Goal: Task Accomplishment & Management: Use online tool/utility

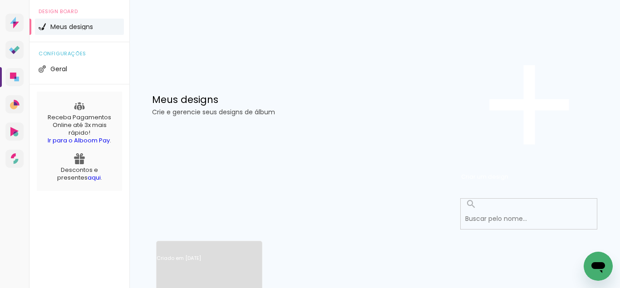
click at [178, 245] on link "Criado em [DATE]" at bounding box center [209, 270] width 105 height 51
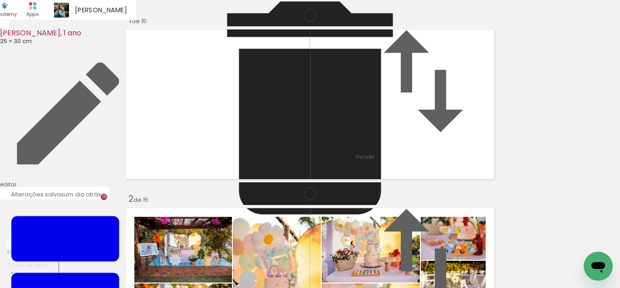
scroll to position [188, 0]
drag, startPoint x: 376, startPoint y: 176, endPoint x: 354, endPoint y: 249, distance: 76.2
click at [354, 249] on quentale-workspace at bounding box center [310, 144] width 620 height 288
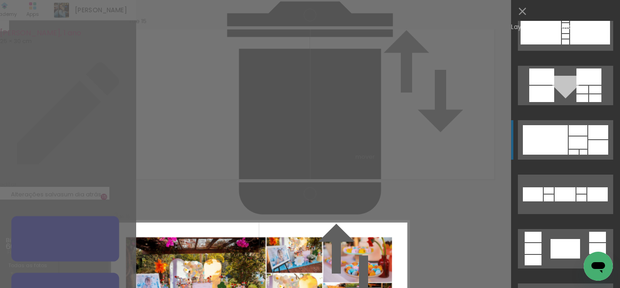
scroll to position [2820, 0]
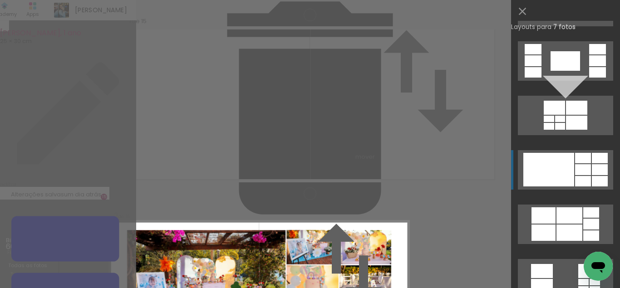
click at [576, 168] on div at bounding box center [583, 169] width 16 height 11
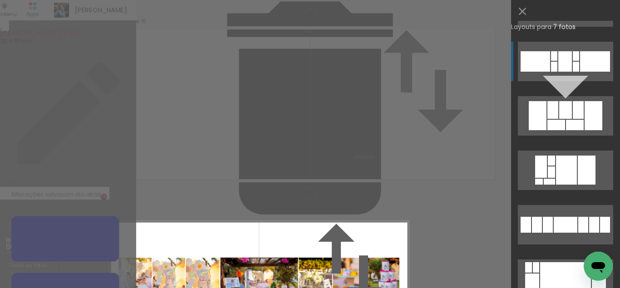
scroll to position [9071, 0]
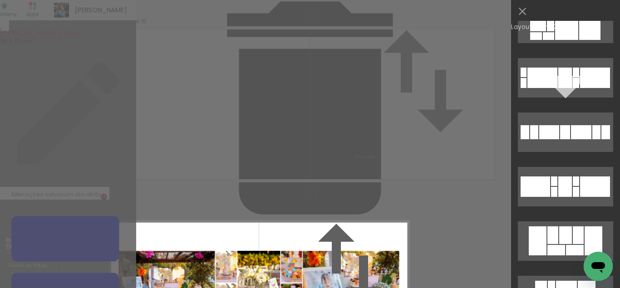
click at [0, 0] on div "Confirmar Cancelar" at bounding box center [0, 0] width 0 height 0
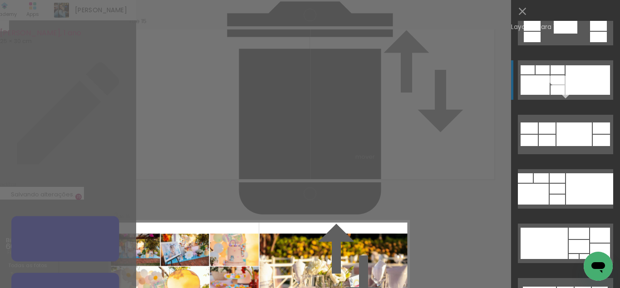
scroll to position [4008, 0]
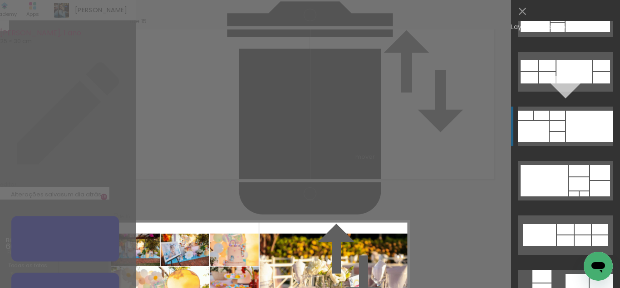
click at [578, 128] on div at bounding box center [589, 126] width 47 height 31
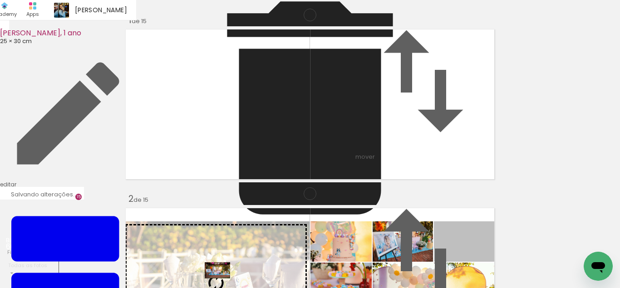
drag, startPoint x: 464, startPoint y: 97, endPoint x: 217, endPoint y: 126, distance: 248.8
click at [0, 0] on slot at bounding box center [0, 0] width 0 height 0
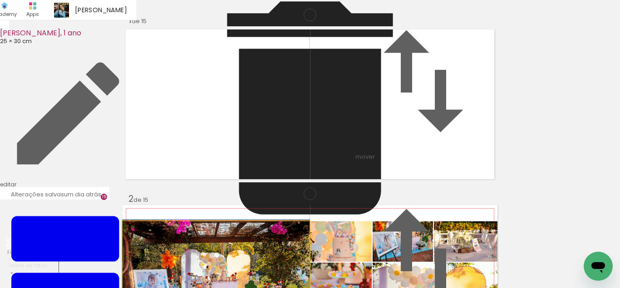
drag, startPoint x: 228, startPoint y: 127, endPoint x: 243, endPoint y: 123, distance: 15.5
click at [243, 205] on album-spread "2 de 15" at bounding box center [310, 283] width 375 height 156
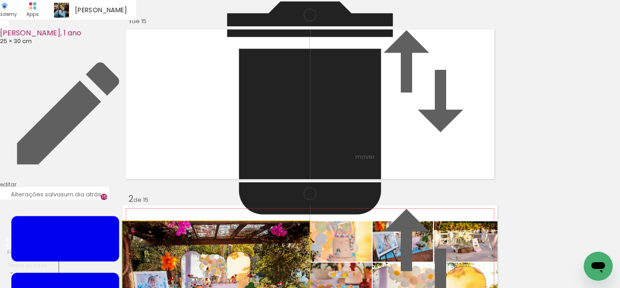
click at [243, 205] on album-spread "2 de 15" at bounding box center [310, 283] width 375 height 156
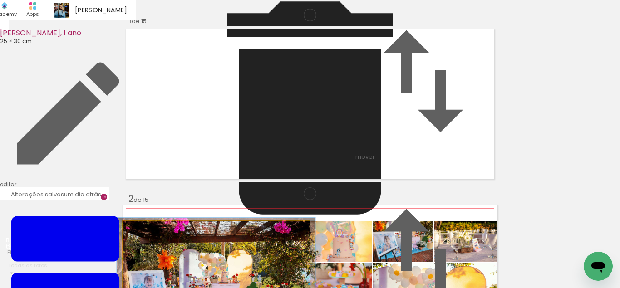
type paper-slider "106"
click at [148, 228] on div at bounding box center [146, 232] width 8 height 8
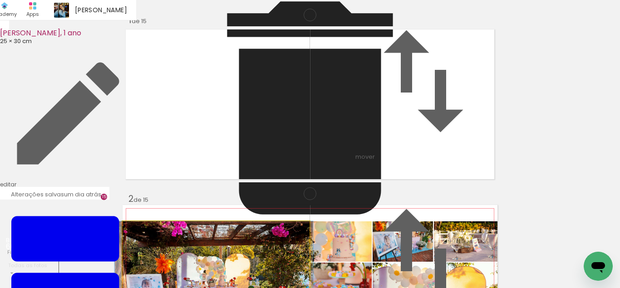
drag, startPoint x: 184, startPoint y: 114, endPoint x: 182, endPoint y: 124, distance: 10.4
click at [182, 205] on album-spread "2 de 15" at bounding box center [310, 283] width 375 height 156
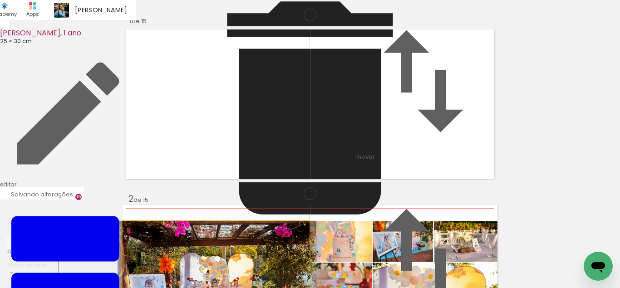
click at [176, 205] on album-spread "2 de 15" at bounding box center [310, 283] width 375 height 156
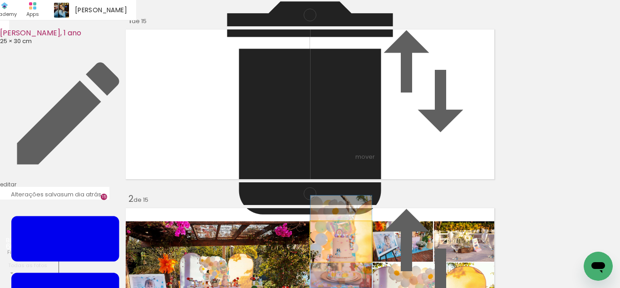
click at [356, 222] on quentale-photo at bounding box center [341, 242] width 61 height 40
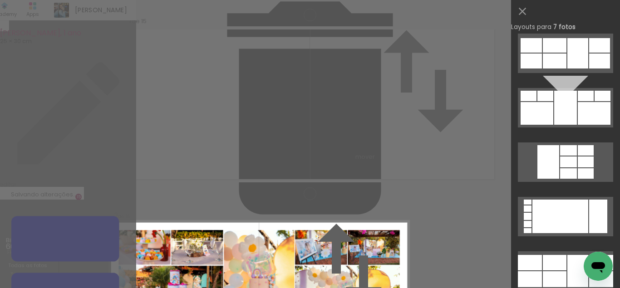
scroll to position [422, 0]
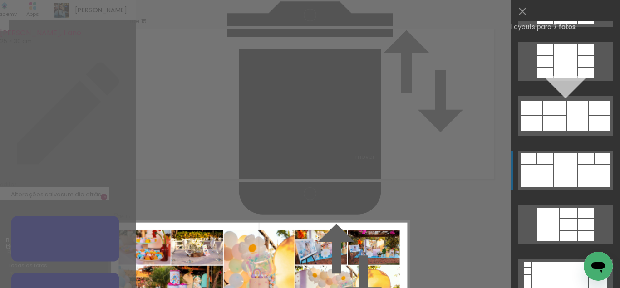
click at [550, 159] on div at bounding box center [546, 159] width 16 height 10
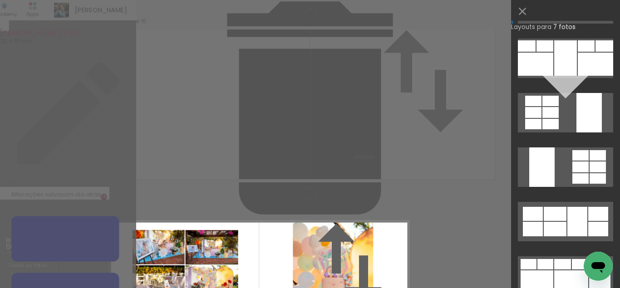
scroll to position [0, 0]
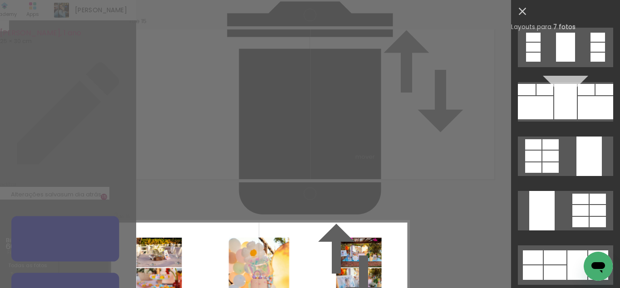
click at [520, 12] on iron-icon at bounding box center [522, 11] width 13 height 13
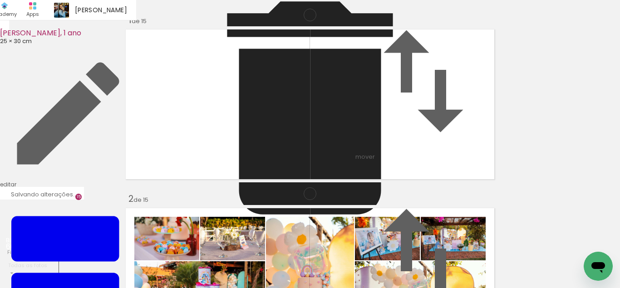
click at [0, 0] on slot at bounding box center [0, 0] width 0 height 0
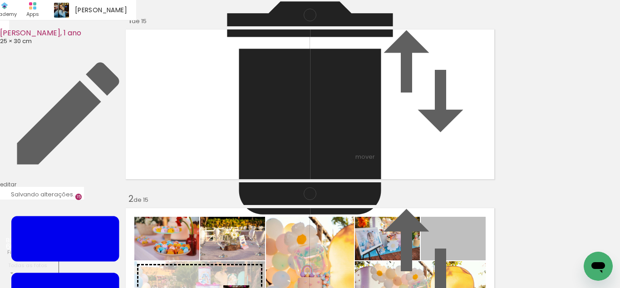
drag, startPoint x: 436, startPoint y: 99, endPoint x: 218, endPoint y: 153, distance: 224.5
click at [0, 0] on slot at bounding box center [0, 0] width 0 height 0
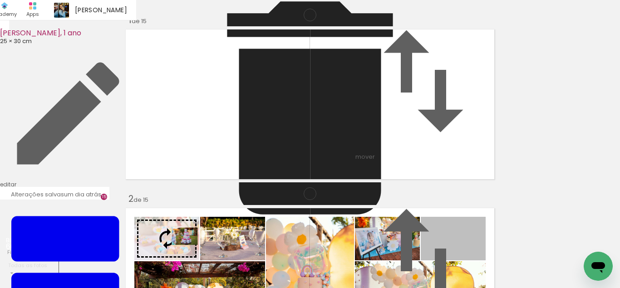
drag, startPoint x: 444, startPoint y: 106, endPoint x: 175, endPoint y: 92, distance: 269.7
click at [0, 0] on slot at bounding box center [0, 0] width 0 height 0
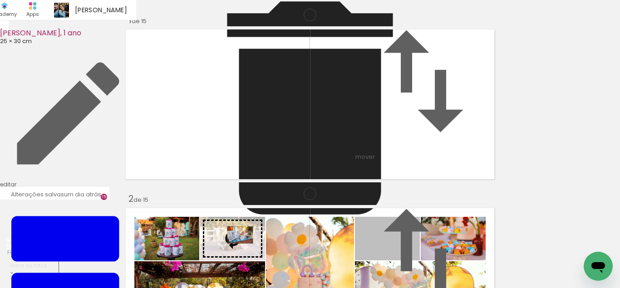
drag, startPoint x: 384, startPoint y: 101, endPoint x: 228, endPoint y: 92, distance: 156.0
click at [0, 0] on slot at bounding box center [0, 0] width 0 height 0
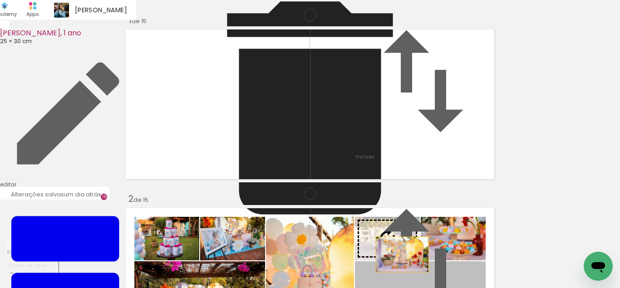
drag, startPoint x: 408, startPoint y: 172, endPoint x: 400, endPoint y: 101, distance: 70.9
click at [0, 0] on slot at bounding box center [0, 0] width 0 height 0
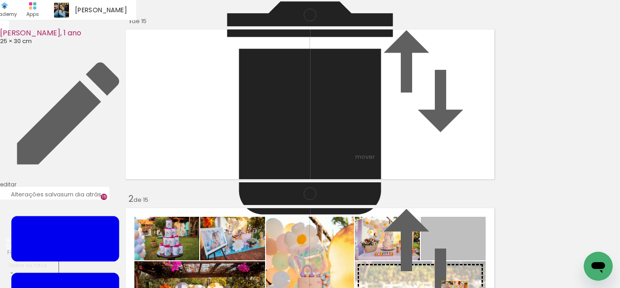
drag, startPoint x: 459, startPoint y: 109, endPoint x: 446, endPoint y: 164, distance: 56.1
click at [0, 0] on slot at bounding box center [0, 0] width 0 height 0
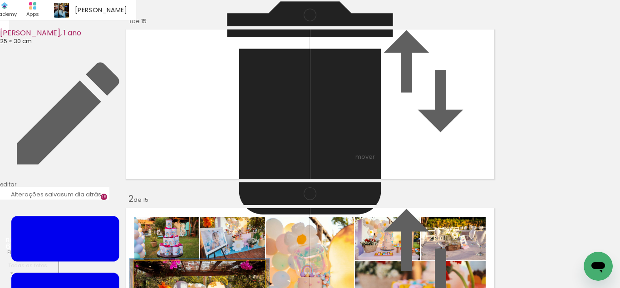
type paper-slider "106"
click at [157, 267] on div at bounding box center [158, 271] width 8 height 8
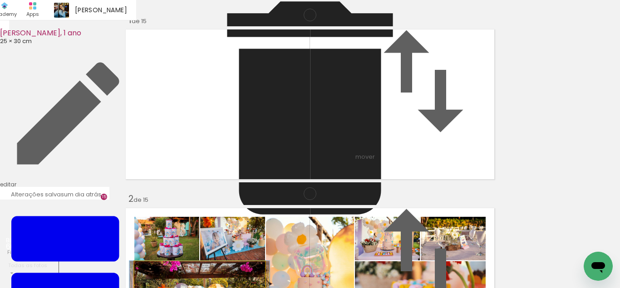
drag, startPoint x: 189, startPoint y: 148, endPoint x: 189, endPoint y: 157, distance: 9.1
click at [189, 205] on album-spread "2 de 15" at bounding box center [310, 283] width 375 height 156
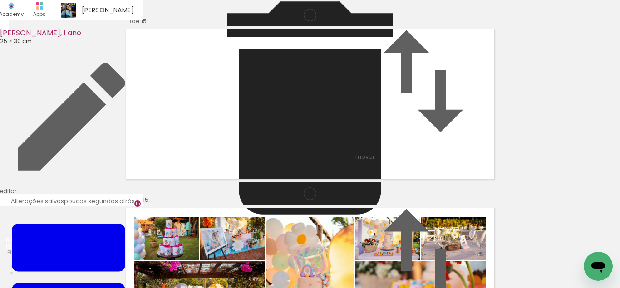
scroll to position [1506, 0]
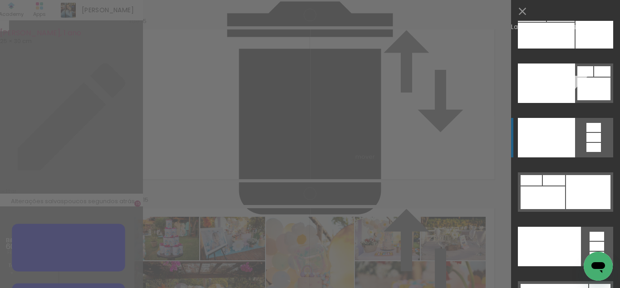
scroll to position [19684, 0]
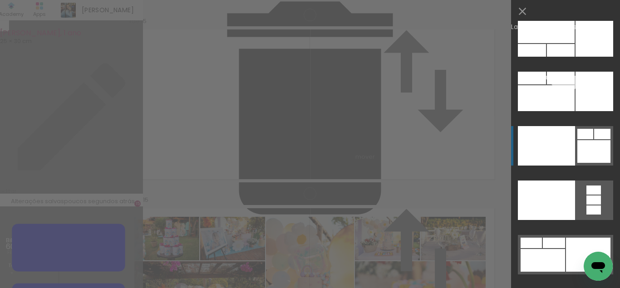
click at [565, 149] on div at bounding box center [546, 146] width 57 height 40
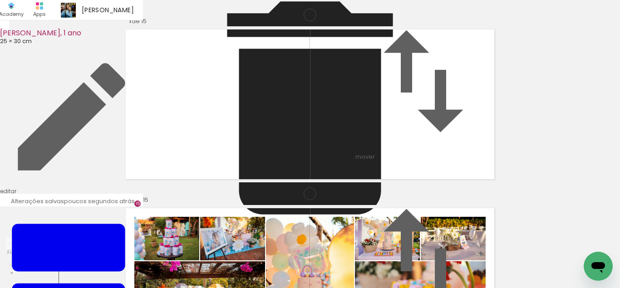
scroll to position [1443, 0]
drag, startPoint x: 465, startPoint y: 97, endPoint x: 284, endPoint y: 139, distance: 185.4
click at [0, 0] on slot at bounding box center [0, 0] width 0 height 0
drag, startPoint x: 403, startPoint y: 105, endPoint x: 404, endPoint y: 101, distance: 4.7
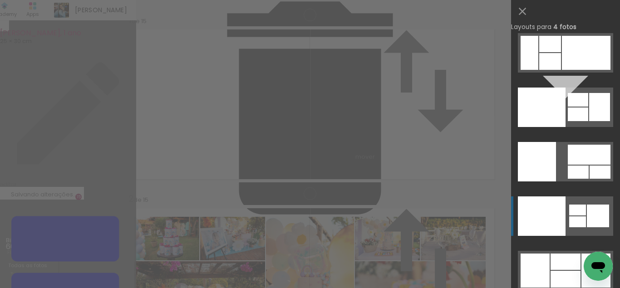
scroll to position [18843, 0]
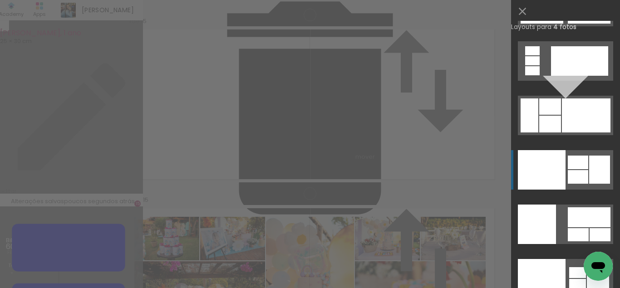
click at [542, 166] on div at bounding box center [542, 170] width 48 height 40
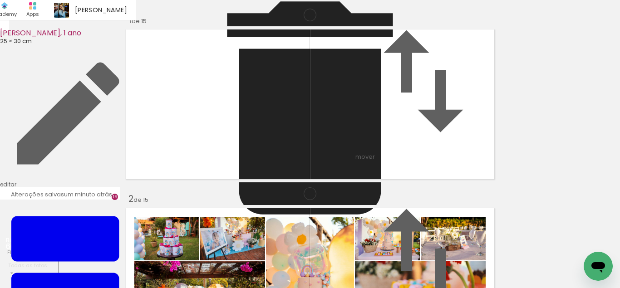
drag, startPoint x: 374, startPoint y: 131, endPoint x: 291, endPoint y: 148, distance: 84.7
click at [0, 0] on slot at bounding box center [0, 0] width 0 height 0
drag, startPoint x: 374, startPoint y: 119, endPoint x: 426, endPoint y: 134, distance: 54.0
click at [0, 0] on slot at bounding box center [0, 0] width 0 height 0
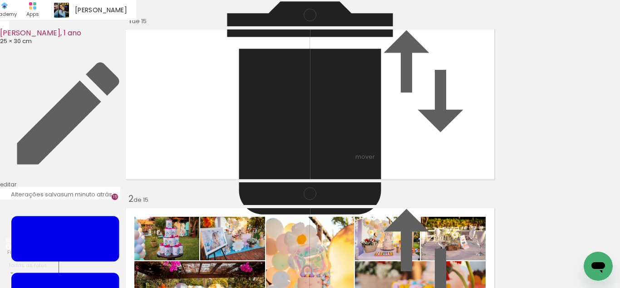
drag, startPoint x: 457, startPoint y: 135, endPoint x: 458, endPoint y: 129, distance: 5.5
drag, startPoint x: 458, startPoint y: 129, endPoint x: 458, endPoint y: 122, distance: 7.3
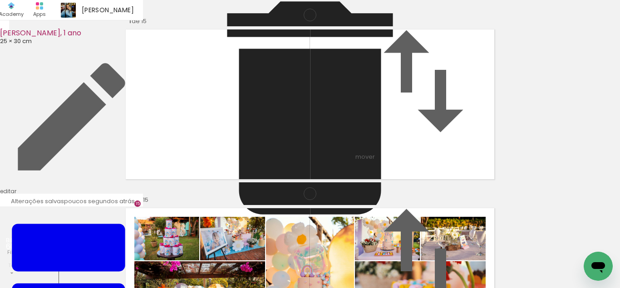
scroll to position [2697, 0]
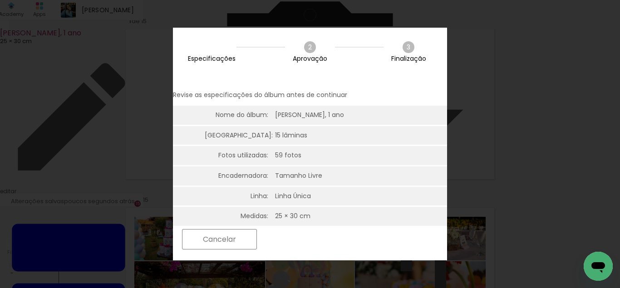
scroll to position [18843, 0]
click at [332, 234] on paper-button "Próximo" at bounding box center [297, 240] width 70 height 20
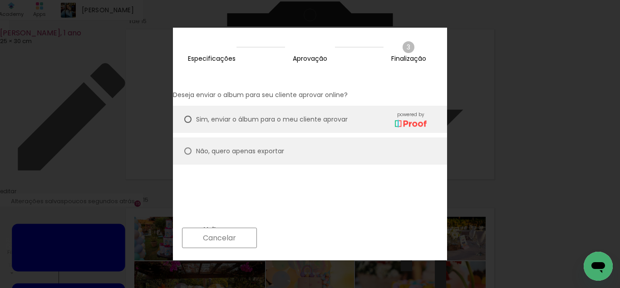
click at [332, 234] on paper-button "Próximo" at bounding box center [297, 238] width 70 height 20
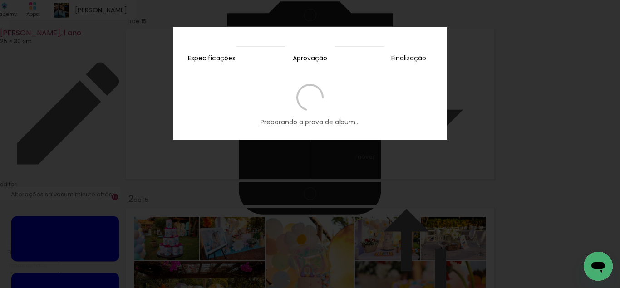
scroll to position [18843, 0]
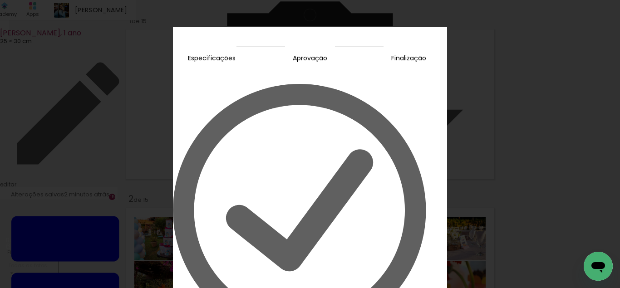
click at [0, 0] on slot "Quero editar depois" at bounding box center [0, 0] width 0 height 0
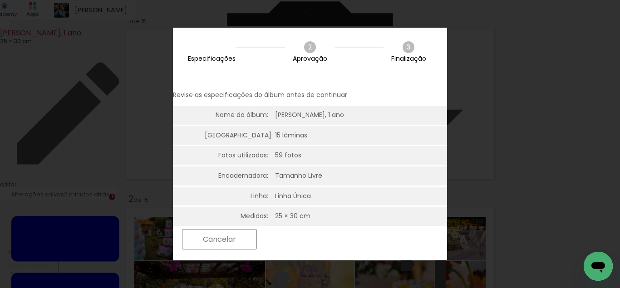
click at [0, 0] on slot "Próximo" at bounding box center [0, 0] width 0 height 0
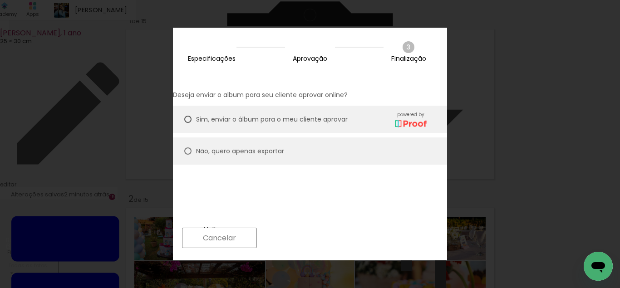
click at [0, 0] on slot "Não, quero apenas exportar" at bounding box center [0, 0] width 0 height 0
type paper-radio-button "on"
click at [332, 244] on paper-button "Próximo" at bounding box center [297, 238] width 70 height 20
type input "Alta, 300 DPI"
